Goal: Transaction & Acquisition: Download file/media

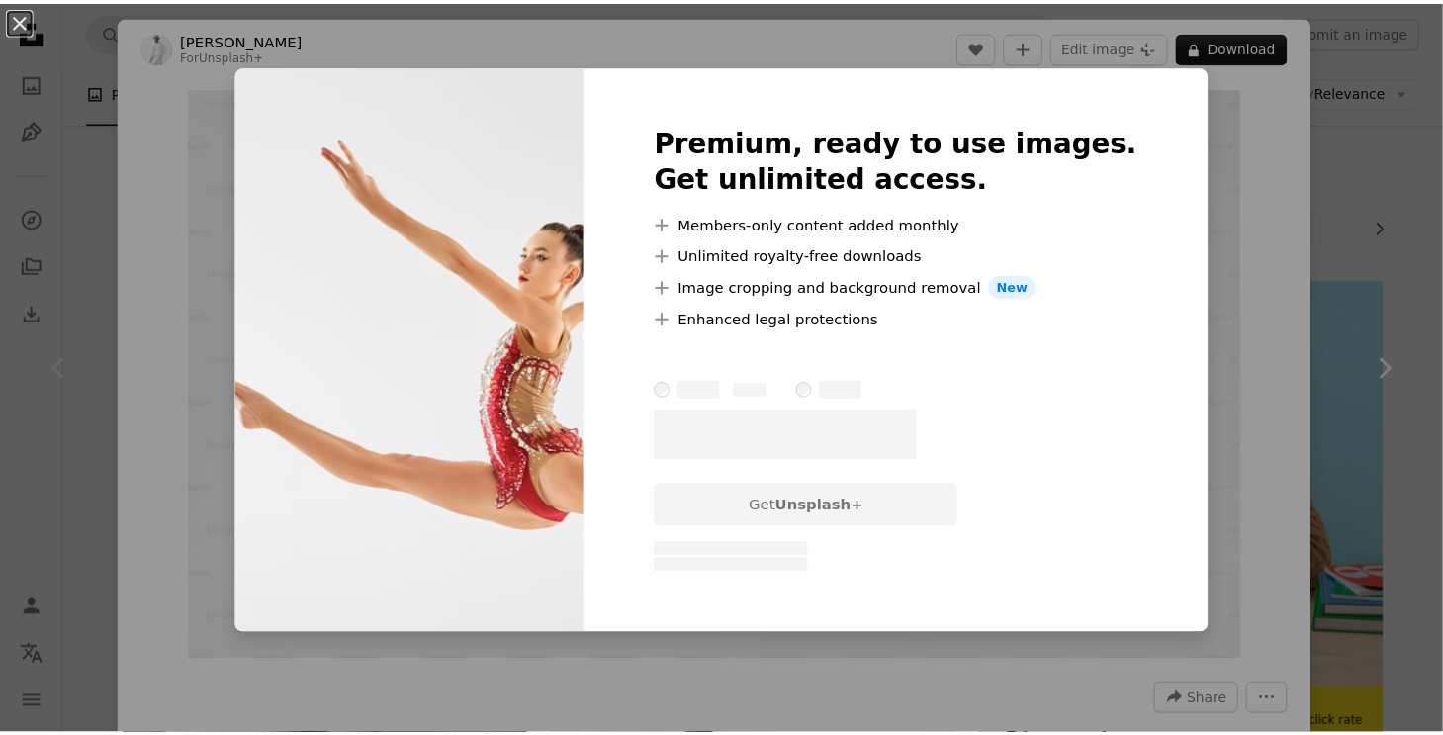
scroll to position [461, 0]
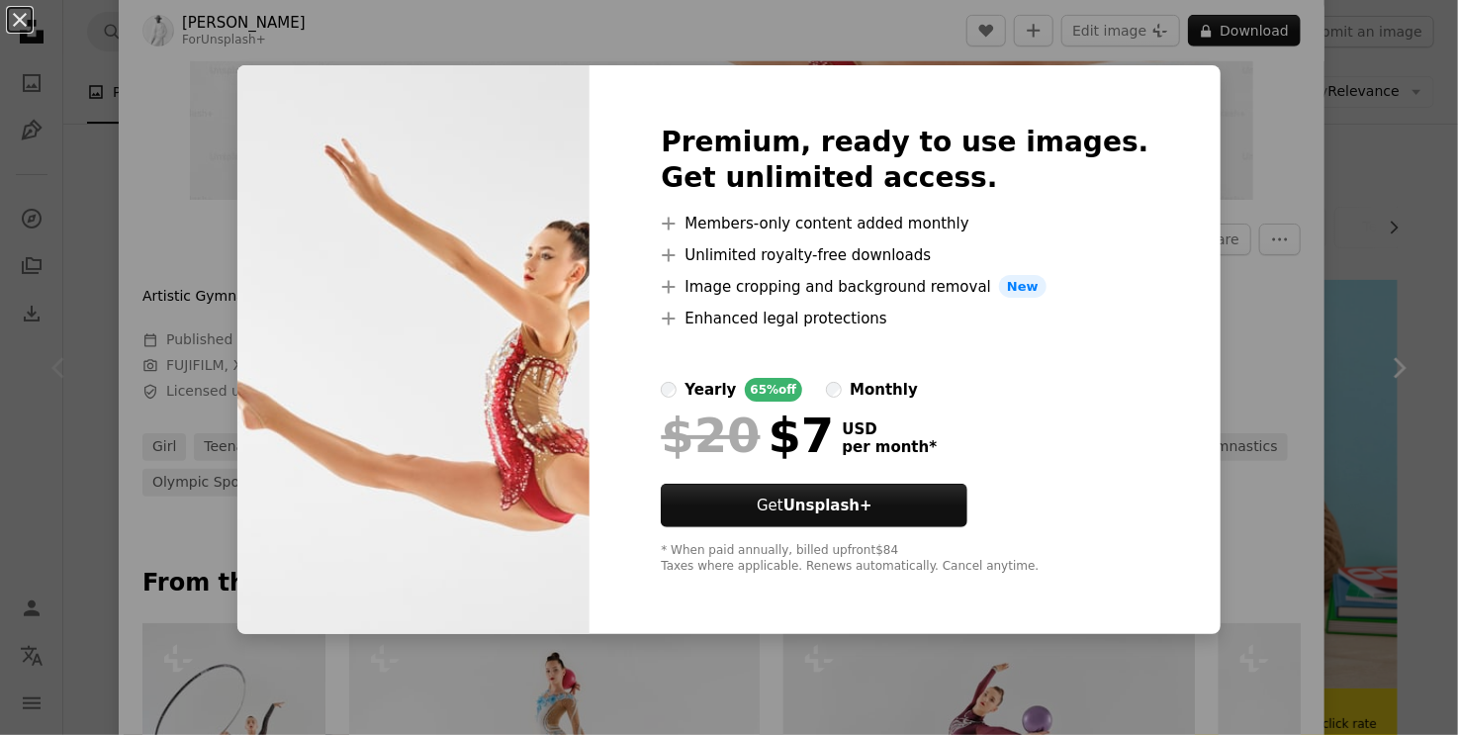
click at [1334, 72] on div "An X shape Premium, ready to use images. Get unlimited access. A plus sign Memb…" at bounding box center [729, 367] width 1458 height 735
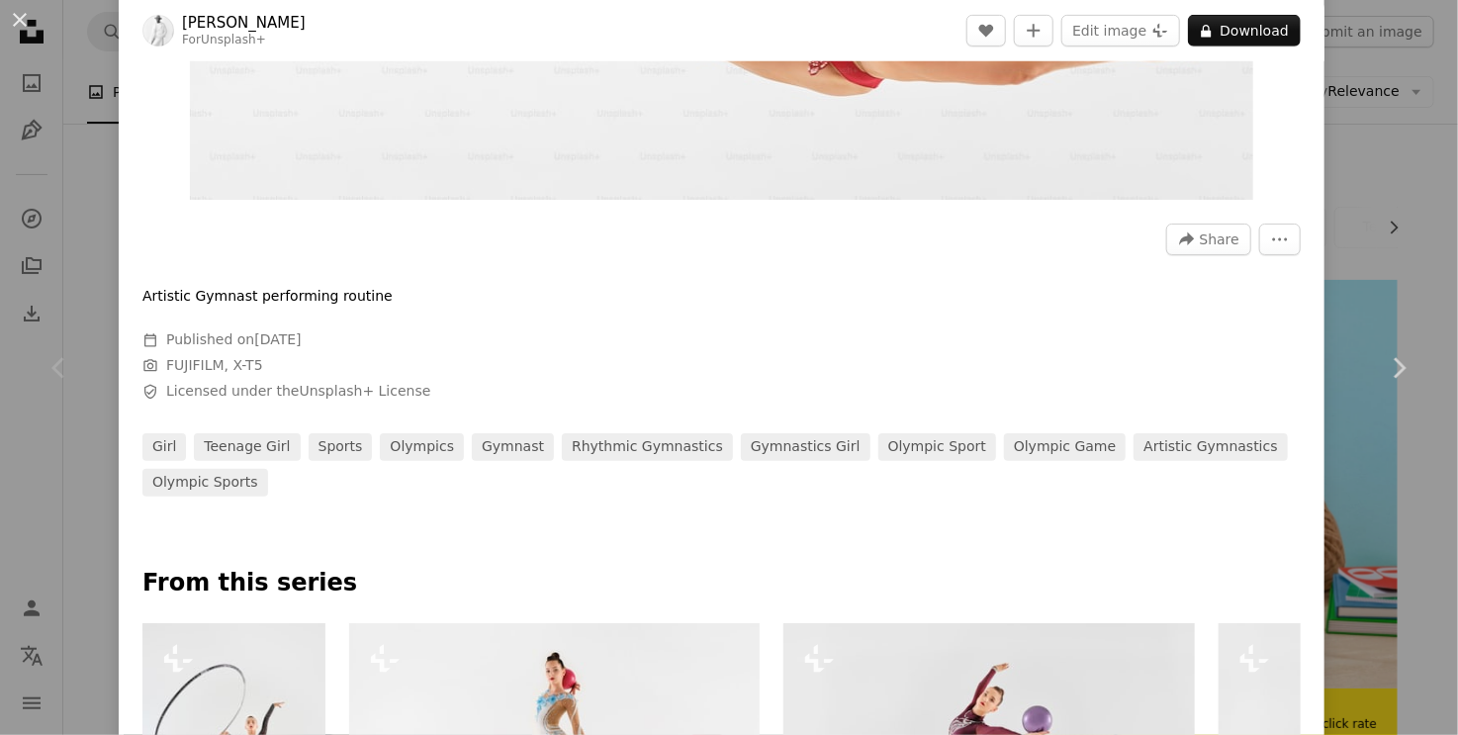
click at [1347, 153] on div "An X shape Chevron left Chevron right [PERSON_NAME] For Unsplash+ A heart A plu…" at bounding box center [729, 367] width 1458 height 735
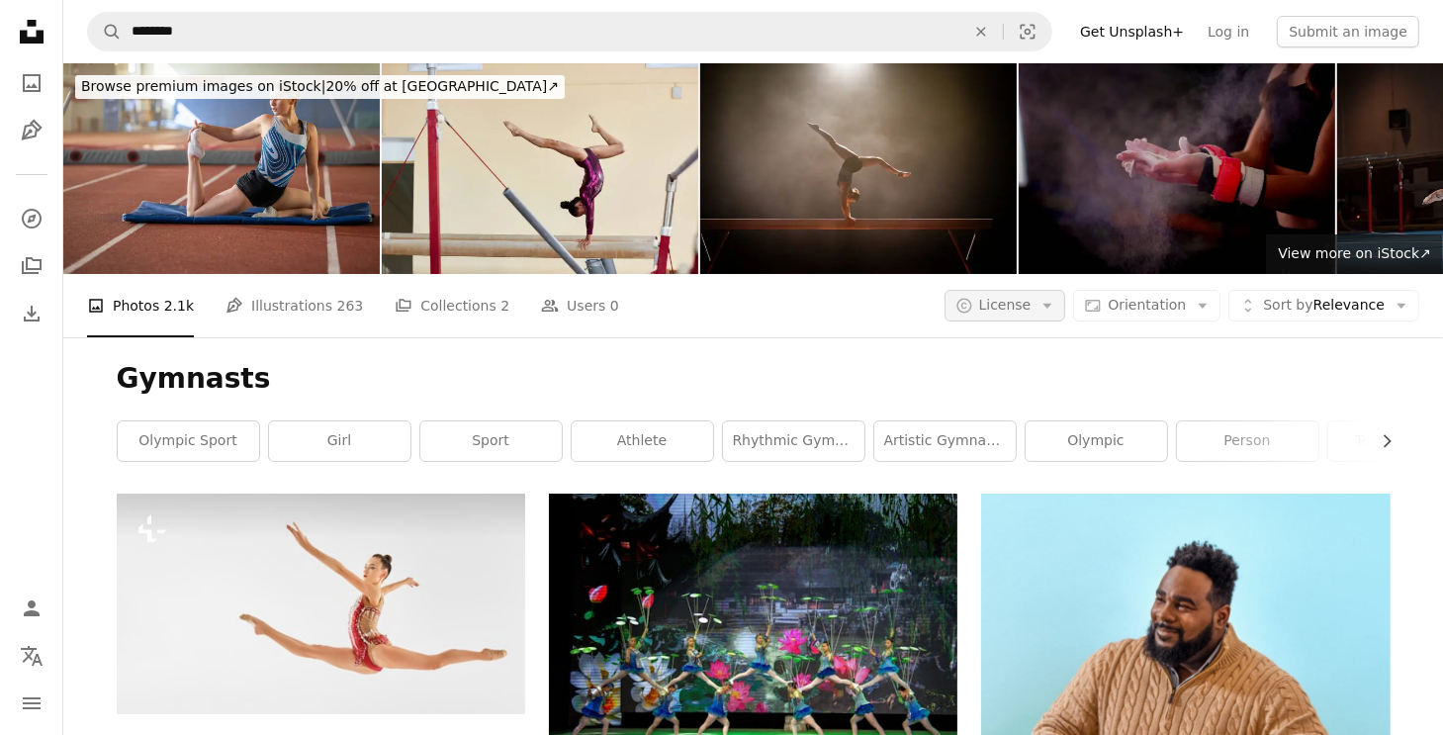
click at [1056, 312] on icon "Arrow down" at bounding box center [1047, 306] width 18 height 18
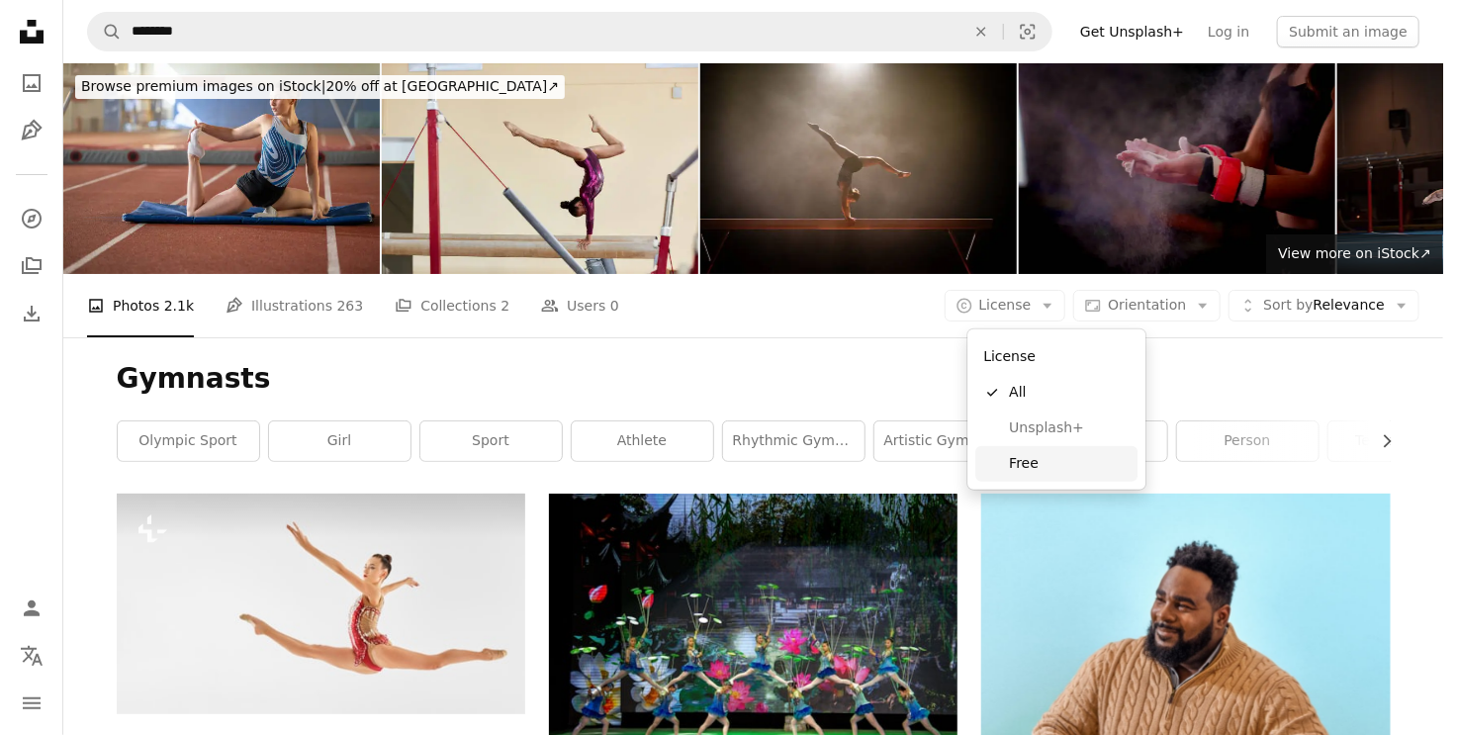
click at [1064, 461] on span "Free" at bounding box center [1069, 464] width 121 height 20
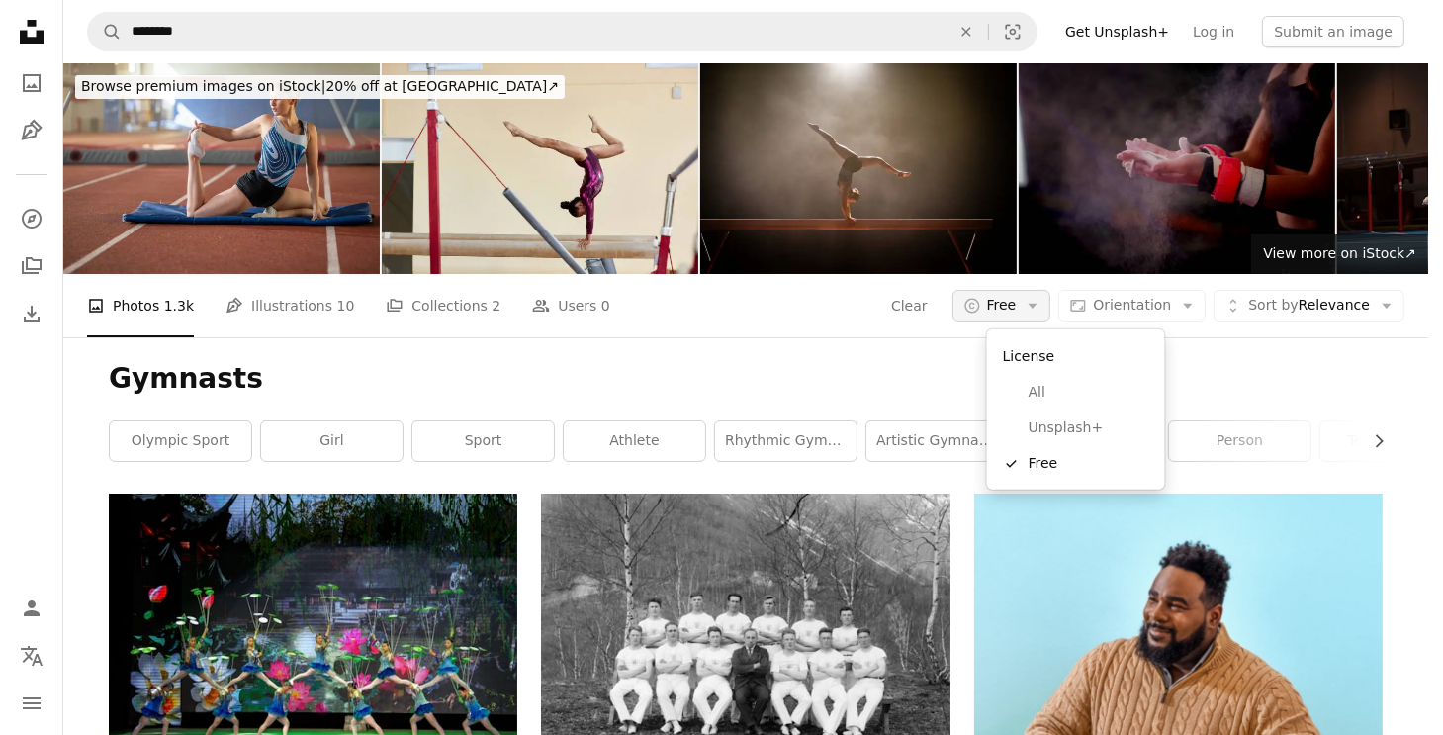
click at [1017, 296] on span "Free" at bounding box center [1002, 306] width 30 height 20
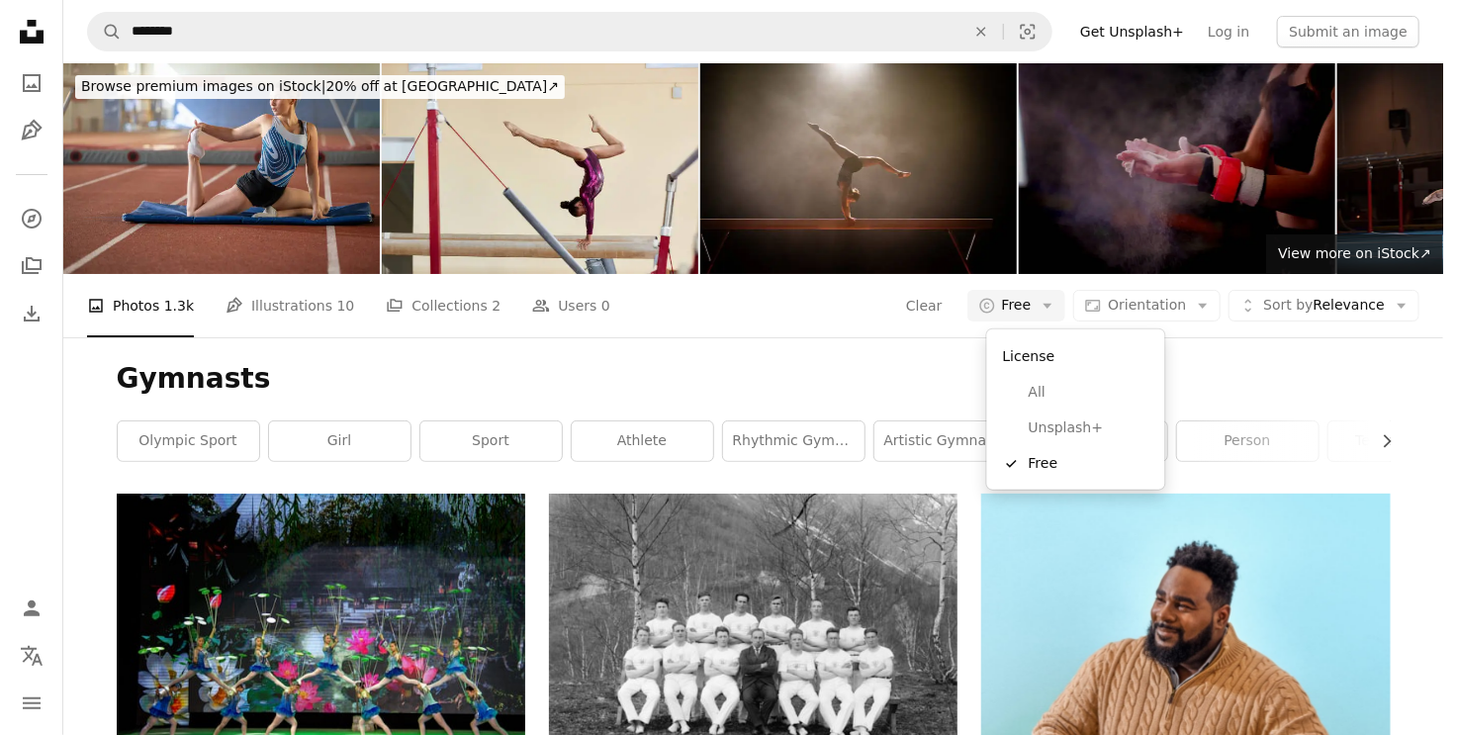
click at [843, 292] on body "Unsplash logo Unsplash Home A photo Pen Tool A compass A stack of folders Downl…" at bounding box center [721, 367] width 1443 height 735
click at [1029, 305] on span "Free" at bounding box center [1017, 306] width 30 height 20
click at [1042, 354] on div "License" at bounding box center [1076, 356] width 162 height 38
